Goal: Task Accomplishment & Management: Complete application form

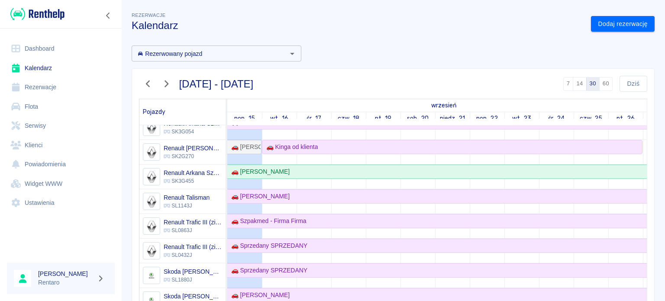
scroll to position [389, 0]
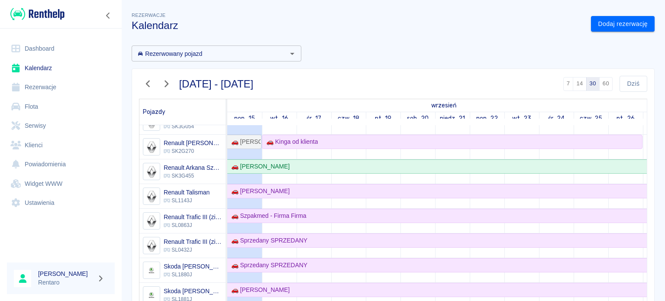
click at [162, 83] on icon "button" at bounding box center [166, 83] width 11 height 9
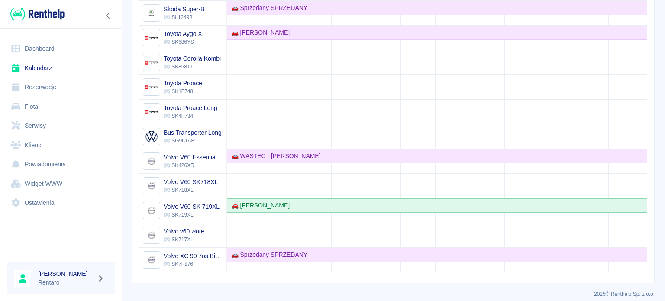
scroll to position [640, 0]
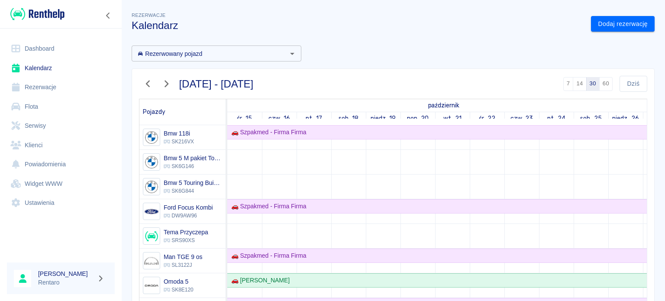
click at [142, 87] on icon "button" at bounding box center [147, 83] width 11 height 9
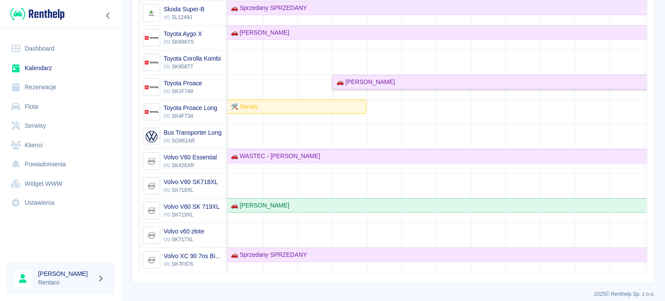
click at [383, 77] on div "🚗 [PERSON_NAME]" at bounding box center [505, 81] width 344 height 9
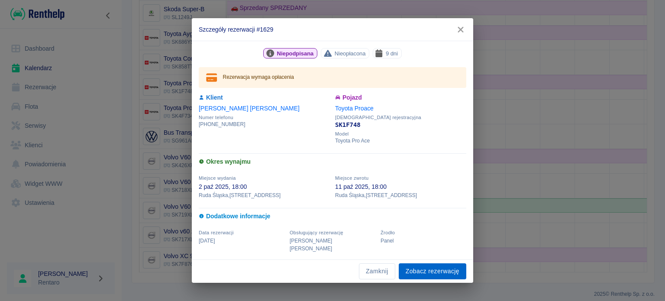
click at [443, 267] on link "Zobacz rezerwację" at bounding box center [433, 271] width 68 height 16
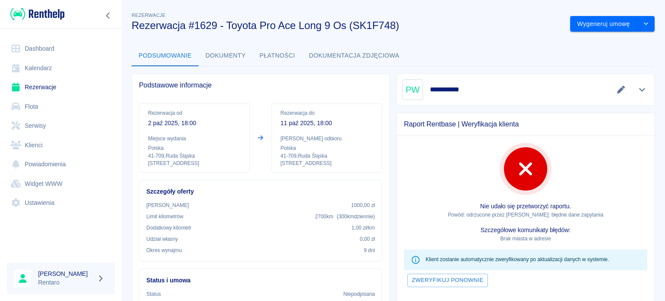
click at [29, 62] on link "Kalendarz" at bounding box center [61, 67] width 108 height 19
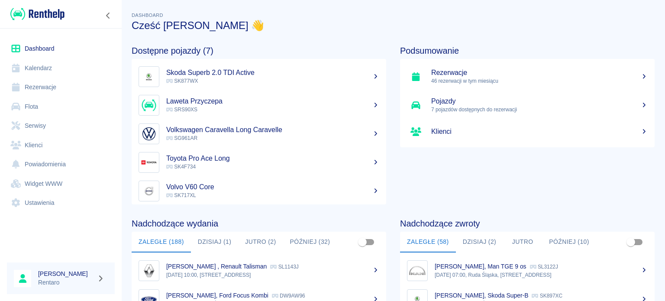
click at [49, 69] on link "Kalendarz" at bounding box center [61, 67] width 108 height 19
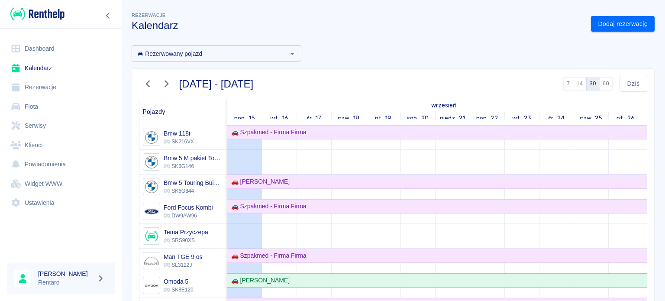
click at [42, 86] on link "Rezerwacje" at bounding box center [61, 86] width 108 height 19
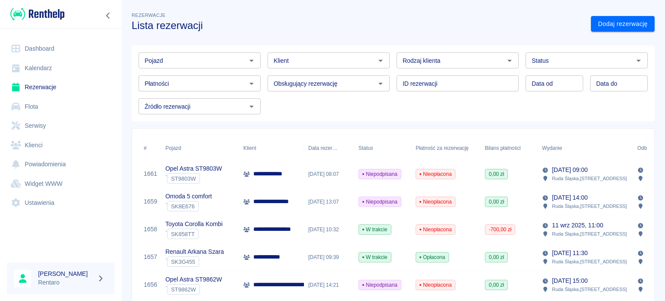
click at [38, 71] on link "Kalendarz" at bounding box center [61, 67] width 108 height 19
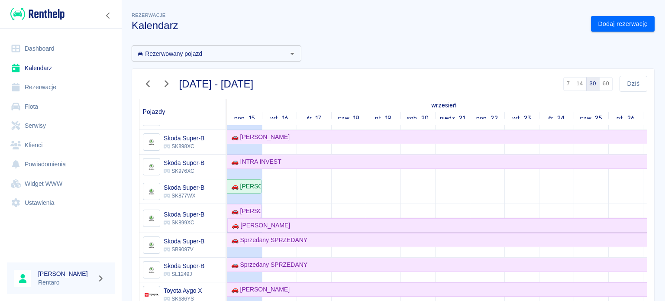
click at [282, 222] on div "🚗 [PERSON_NAME]" at bounding box center [469, 225] width 483 height 9
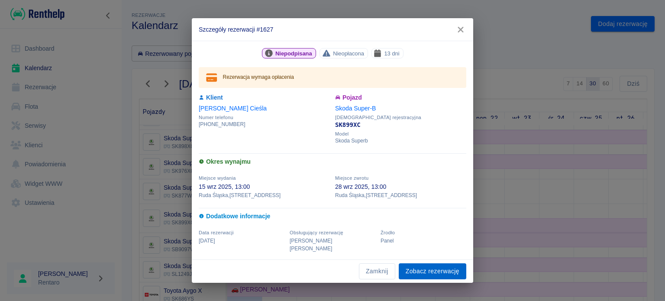
click at [440, 266] on link "Zobacz rezerwację" at bounding box center [433, 271] width 68 height 16
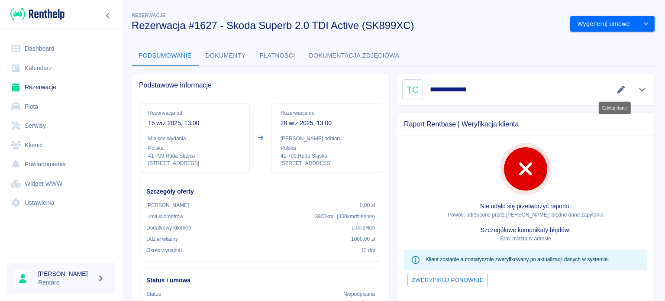
click at [616, 88] on icon "Edytuj dane" at bounding box center [621, 90] width 10 height 8
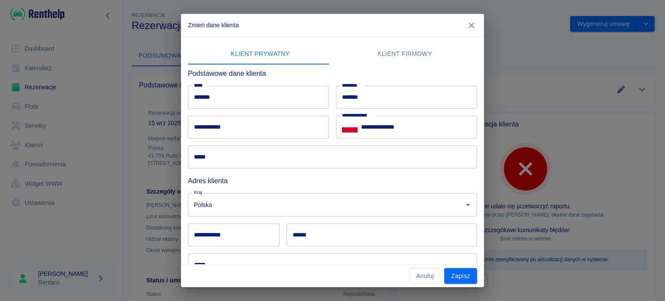
click at [269, 129] on input "**********" at bounding box center [258, 127] width 141 height 23
type input "**********"
click at [246, 158] on input "*****" at bounding box center [332, 156] width 289 height 23
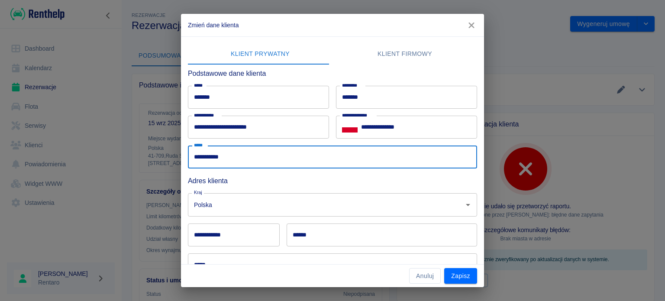
type input "**********"
click at [241, 234] on input "**********" at bounding box center [234, 234] width 92 height 23
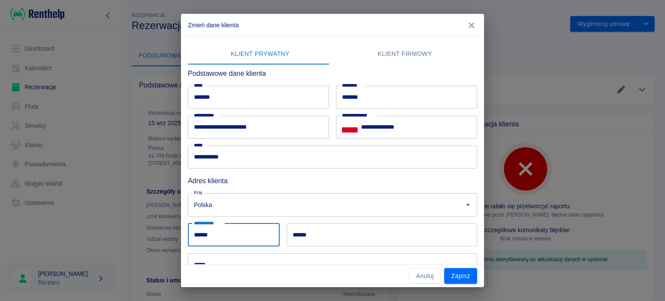
type input "******"
click at [372, 237] on input "******" at bounding box center [381, 234] width 190 height 23
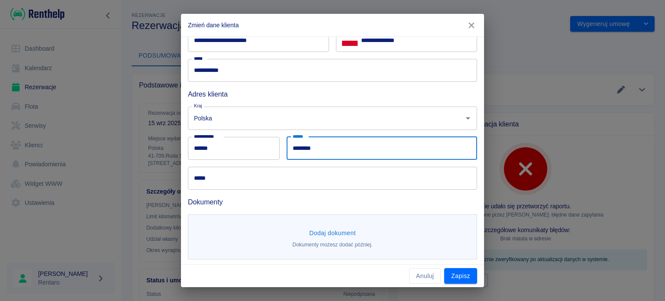
type input "********"
click at [222, 185] on input "*****" at bounding box center [332, 178] width 289 height 23
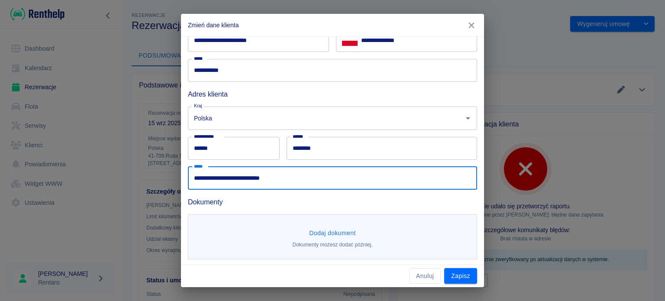
type input "**********"
click at [323, 231] on button "Dodaj dokument" at bounding box center [333, 233] width 54 height 16
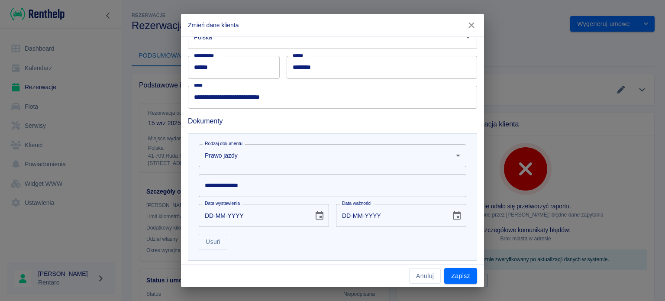
scroll to position [173, 0]
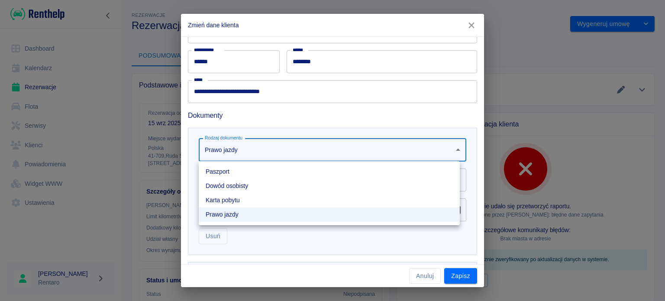
click at [297, 146] on body "Używamy plików Cookies, by zapewnić Ci najlepsze możliwe doświadczenie. Aby dow…" at bounding box center [332, 150] width 665 height 301
click at [296, 147] on div at bounding box center [332, 150] width 665 height 301
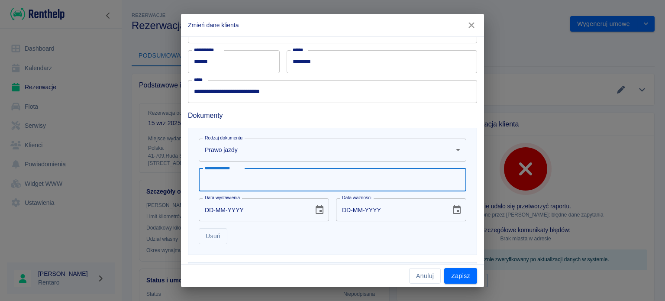
click at [272, 178] on input "**********" at bounding box center [332, 179] width 267 height 23
type input "**********"
click at [222, 203] on input "DD-MM-YYYY" at bounding box center [253, 209] width 109 height 23
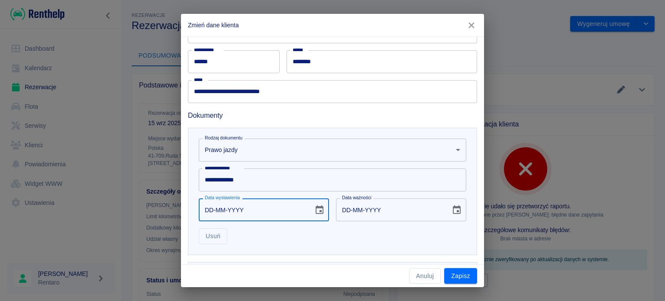
click at [214, 207] on input "DD-MM-YYYY" at bounding box center [253, 209] width 109 height 23
click at [314, 214] on icon "Choose date" at bounding box center [319, 210] width 10 height 10
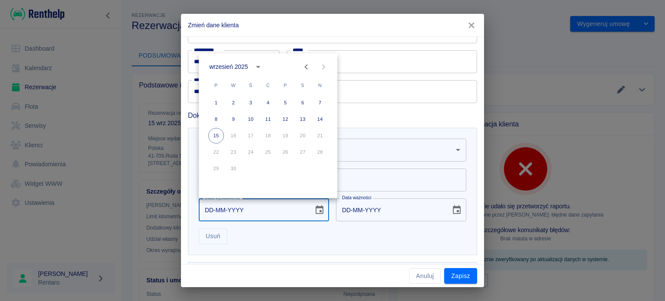
click at [263, 230] on div "Usuń" at bounding box center [329, 232] width 274 height 23
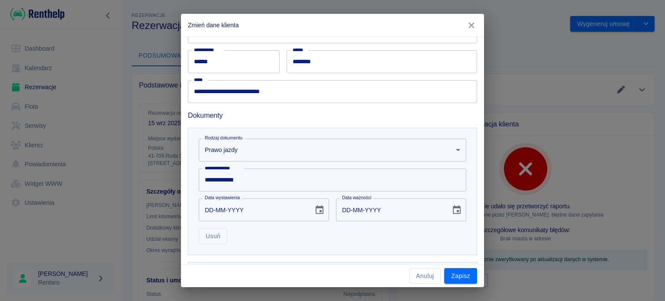
click at [211, 213] on input "DD-MM-YYYY" at bounding box center [253, 209] width 109 height 23
type input "21-08-0002"
type input "21-08-0012"
type input "21-08-0020"
type input "21-08-0030"
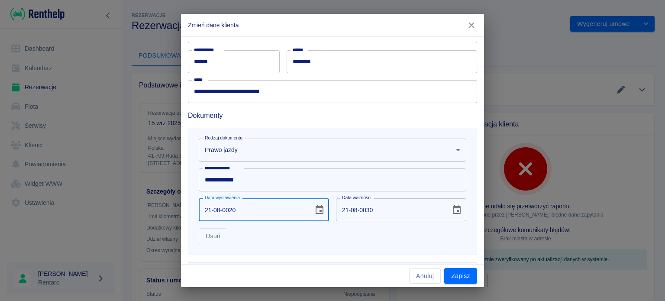
type input "21-08-0200"
type input "21-08-0210"
type input "[DATE]"
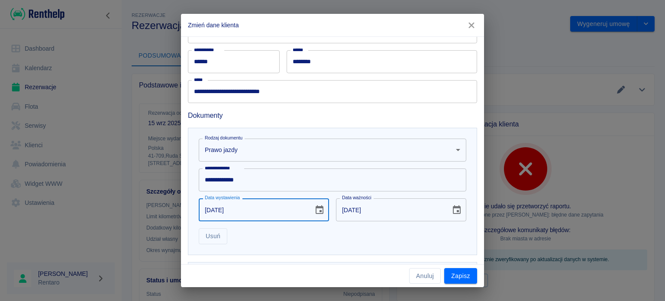
click at [293, 237] on div "Usuń" at bounding box center [329, 232] width 274 height 23
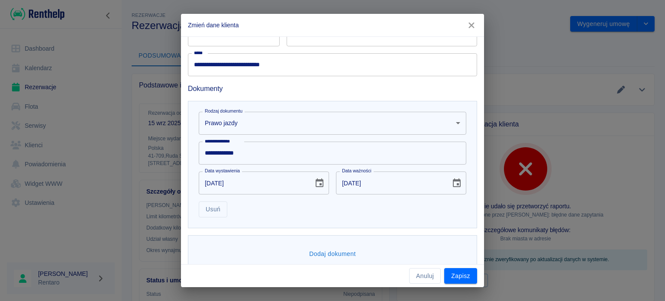
scroll to position [215, 0]
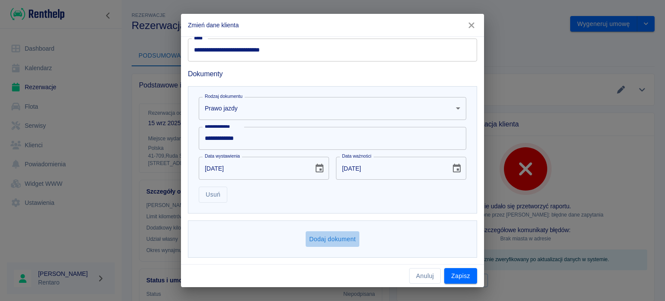
click at [332, 239] on button "Dodaj dokument" at bounding box center [333, 239] width 54 height 16
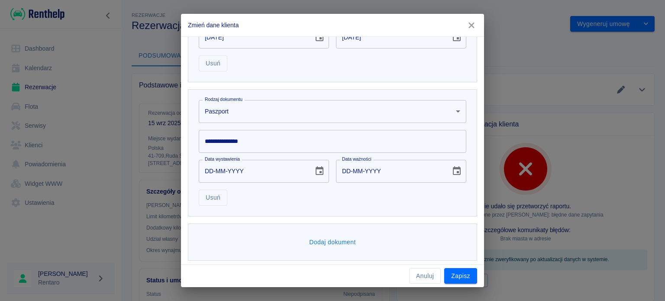
scroll to position [348, 0]
click at [270, 109] on body "Używamy plików Cookies, by zapewnić Ci najlepsze możliwe doświadczenie. Aby dow…" at bounding box center [332, 150] width 665 height 301
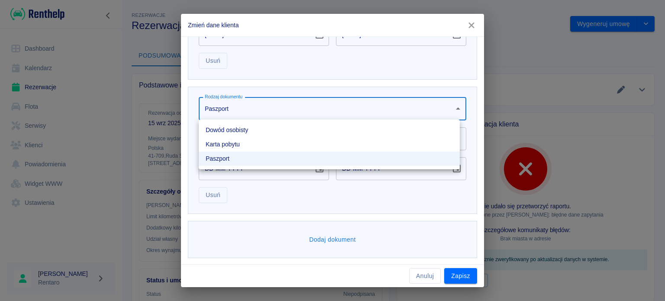
click at [253, 129] on li "Dowód osobisty" at bounding box center [329, 130] width 261 height 14
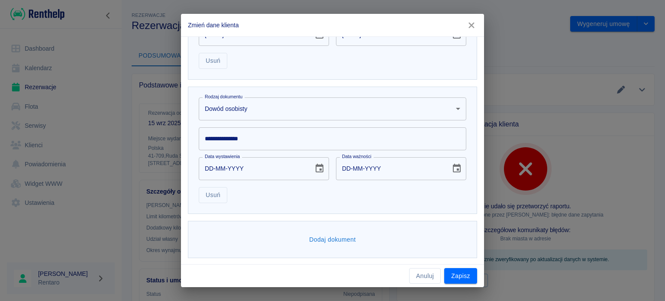
click at [250, 140] on input "**********" at bounding box center [332, 138] width 267 height 23
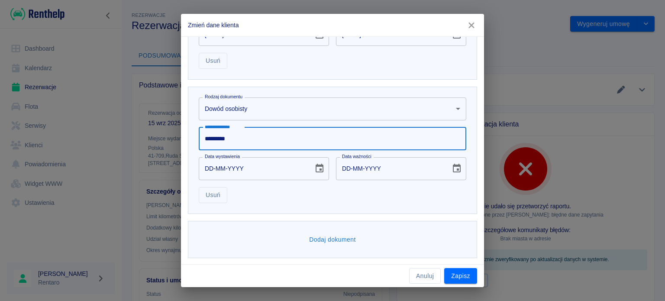
type input "*********"
click at [210, 164] on input "DD-MM-YYYY" at bounding box center [253, 168] width 109 height 23
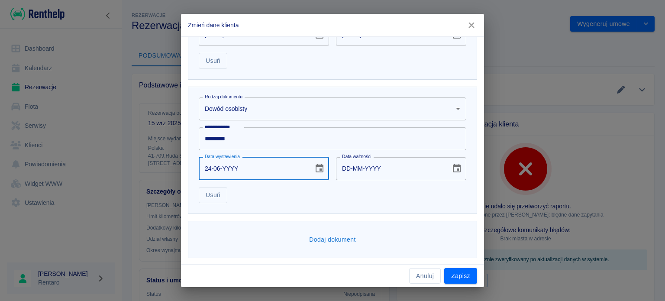
type input "24-06-0002"
type input "24-06-0012"
type input "24-06-0020"
type input "24-06-0030"
type input "24-06-0202"
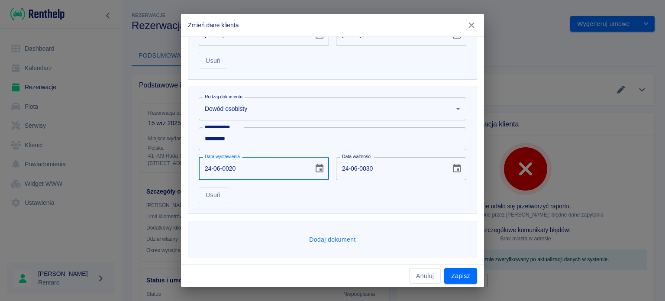
type input "24-06-0212"
type input "[DATE]"
drag, startPoint x: 284, startPoint y: 195, endPoint x: 291, endPoint y: 197, distance: 7.7
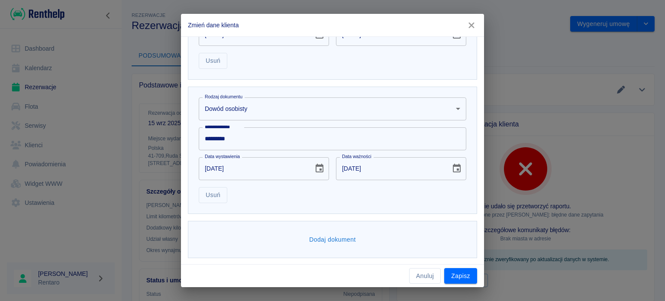
click at [284, 196] on div "Usuń" at bounding box center [329, 191] width 274 height 23
click at [460, 273] on button "Zapisz" at bounding box center [460, 276] width 33 height 16
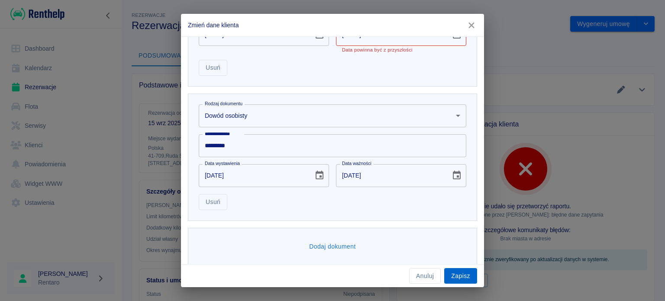
click at [464, 278] on button "Zapisz" at bounding box center [460, 276] width 33 height 16
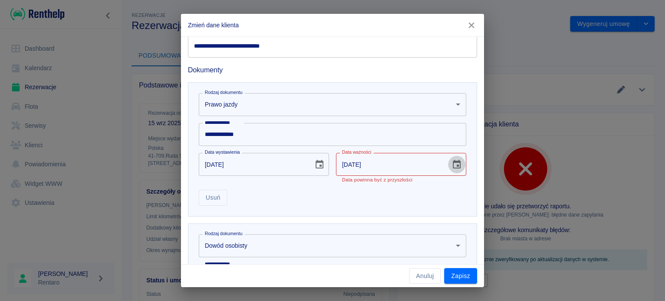
click at [453, 161] on icon "Choose date, selected date is 21 sie 2019" at bounding box center [457, 164] width 8 height 9
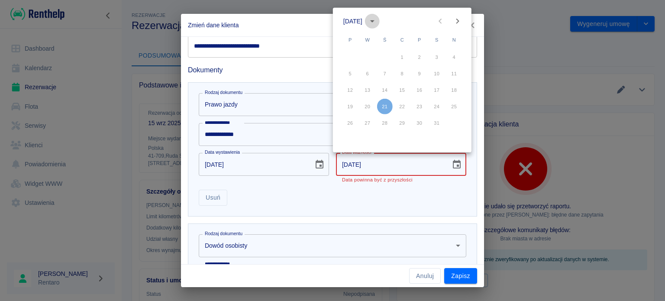
click at [377, 21] on icon "calendar view is open, switch to year view" at bounding box center [372, 21] width 10 height 10
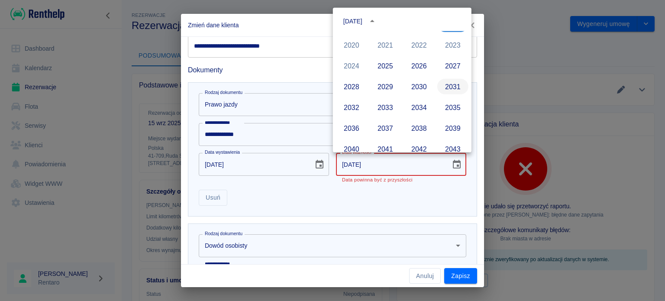
scroll to position [614, 0]
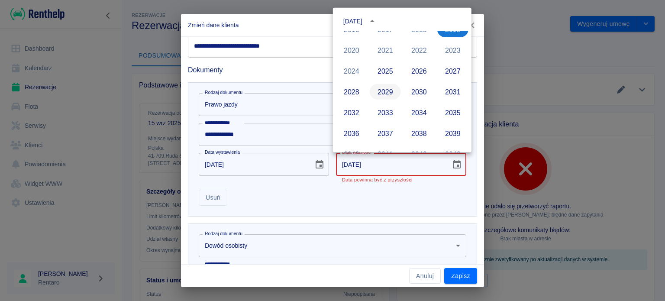
click at [382, 90] on button "2029" at bounding box center [385, 92] width 31 height 16
type input "[DATE]"
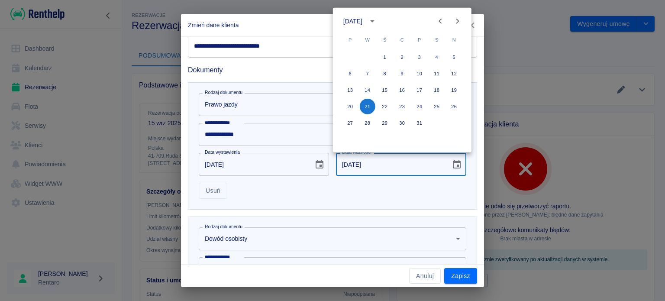
click at [358, 190] on div "Usuń" at bounding box center [329, 187] width 274 height 23
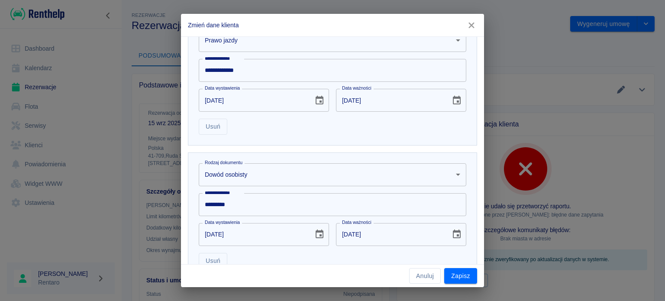
scroll to position [348, 0]
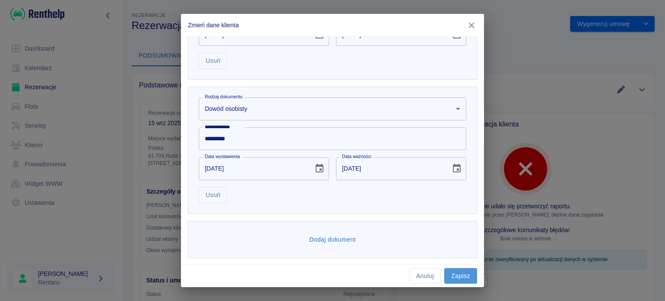
click at [456, 277] on button "Zapisz" at bounding box center [460, 276] width 33 height 16
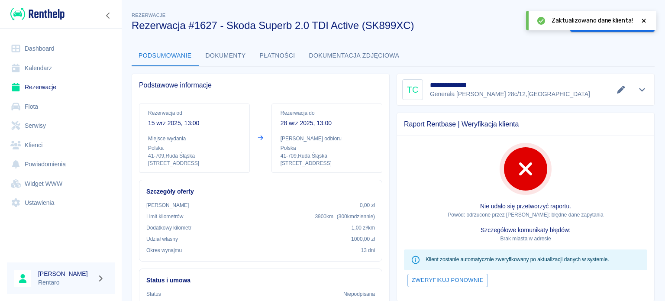
click at [642, 21] on icon at bounding box center [644, 21] width 8 height 6
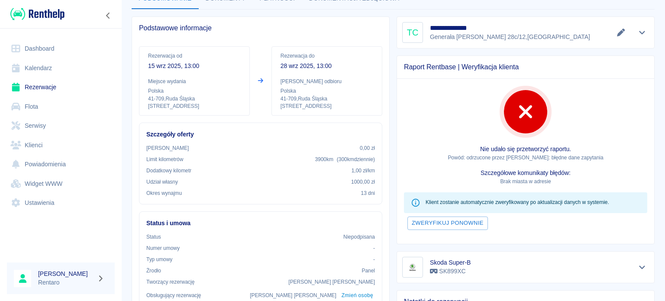
scroll to position [0, 0]
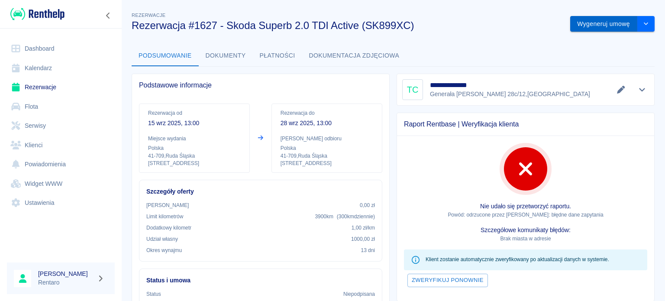
click at [600, 26] on button "Wygeneruj umowę" at bounding box center [603, 24] width 67 height 16
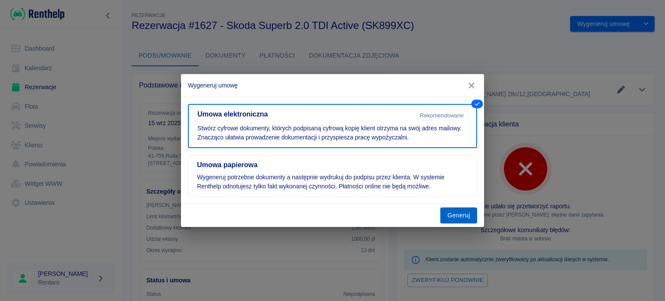
click at [457, 212] on button "Generuj" at bounding box center [458, 215] width 37 height 16
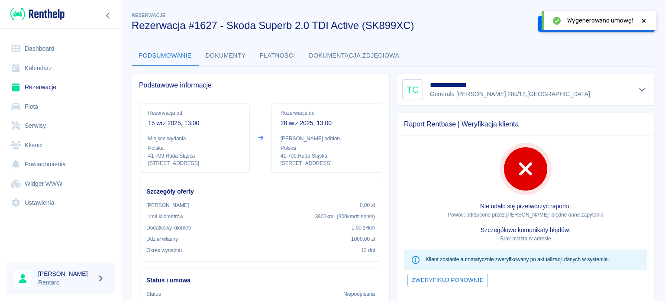
click at [646, 20] on icon at bounding box center [644, 21] width 8 height 6
